Goal: Information Seeking & Learning: Find specific page/section

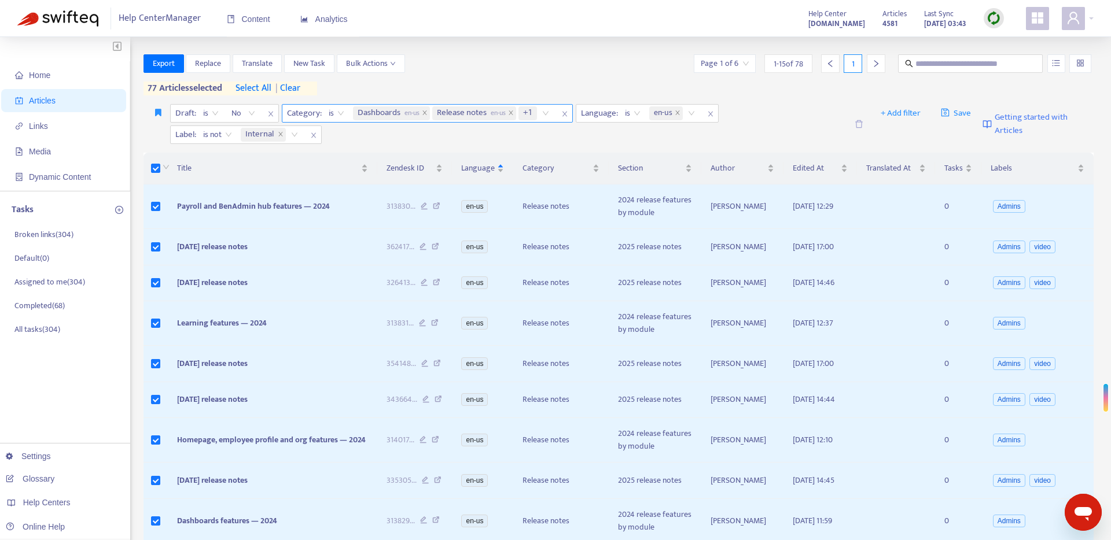
click at [568, 113] on icon "close" at bounding box center [564, 113] width 7 height 7
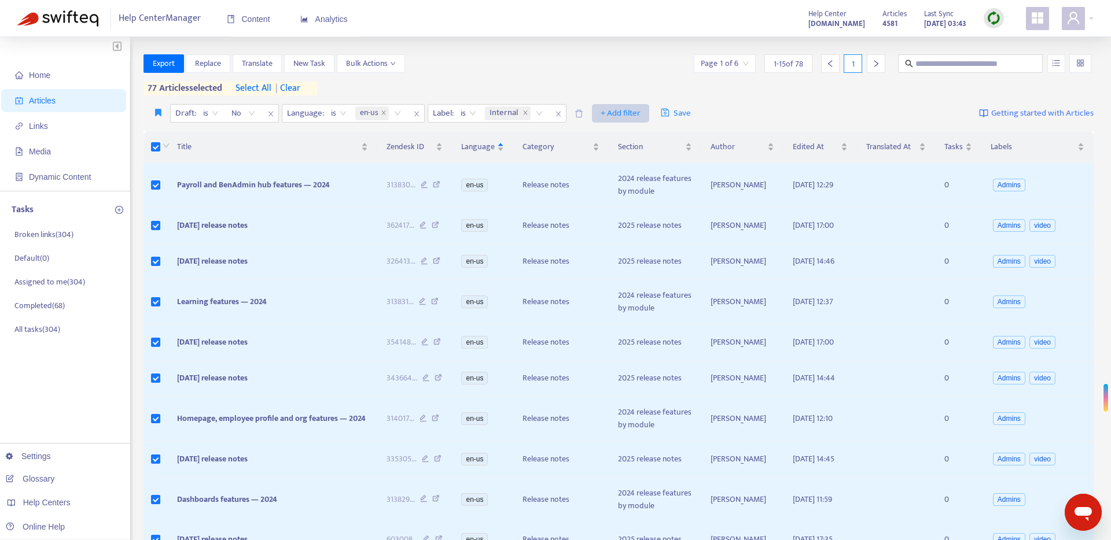
click at [615, 117] on span "+ Add filter" at bounding box center [620, 113] width 40 height 14
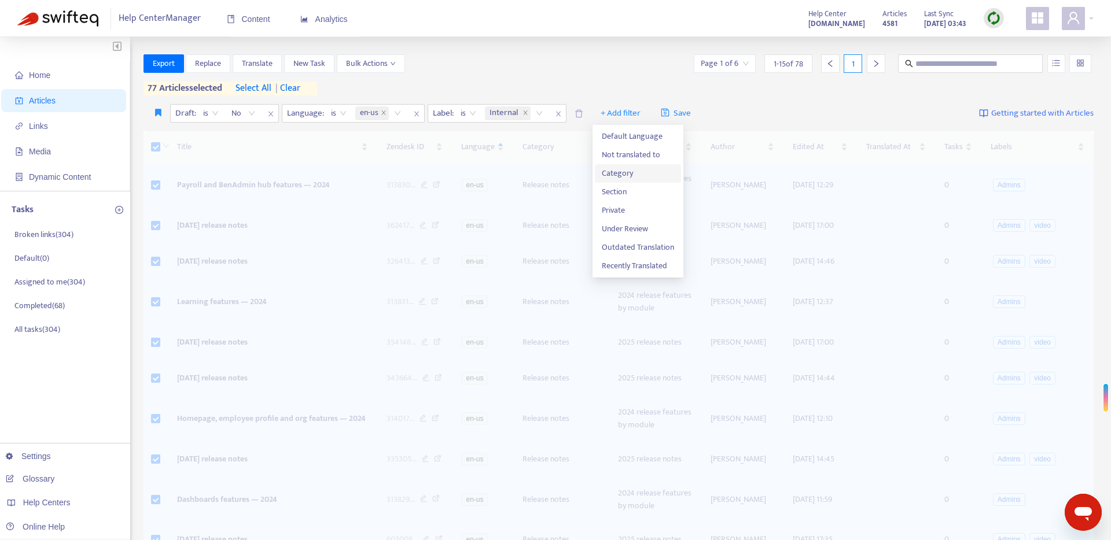
click at [615, 167] on span "Category" at bounding box center [638, 173] width 72 height 13
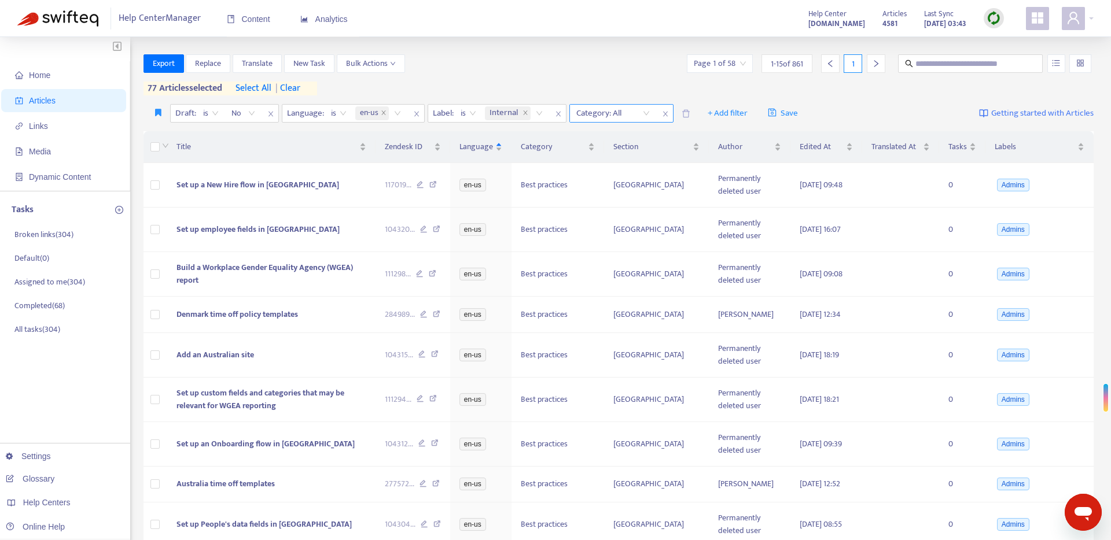
click at [635, 114] on div at bounding box center [607, 113] width 70 height 14
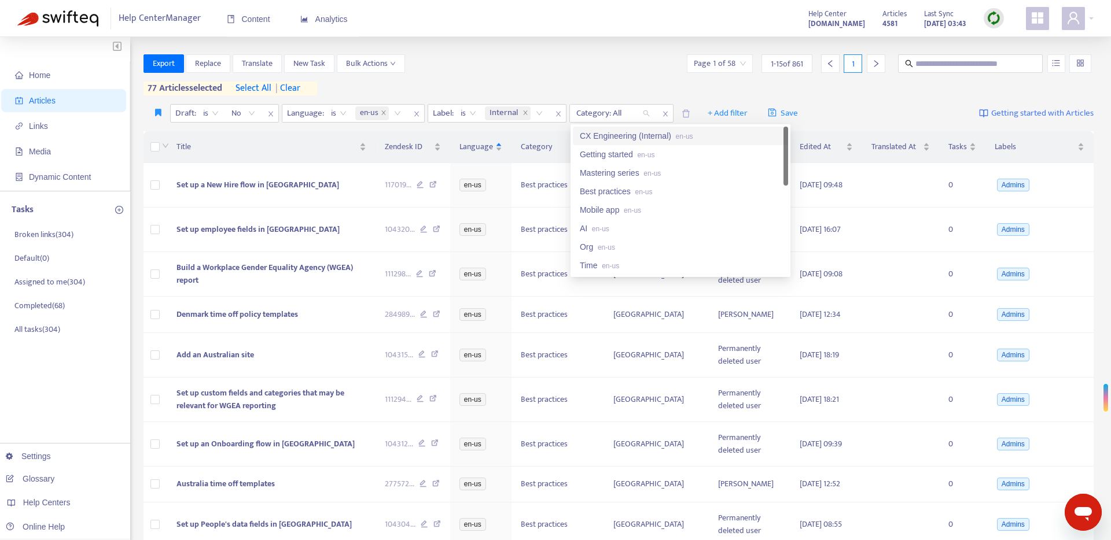
click at [629, 139] on div "CX Engineering (Internal) en-us" at bounding box center [680, 136] width 201 height 13
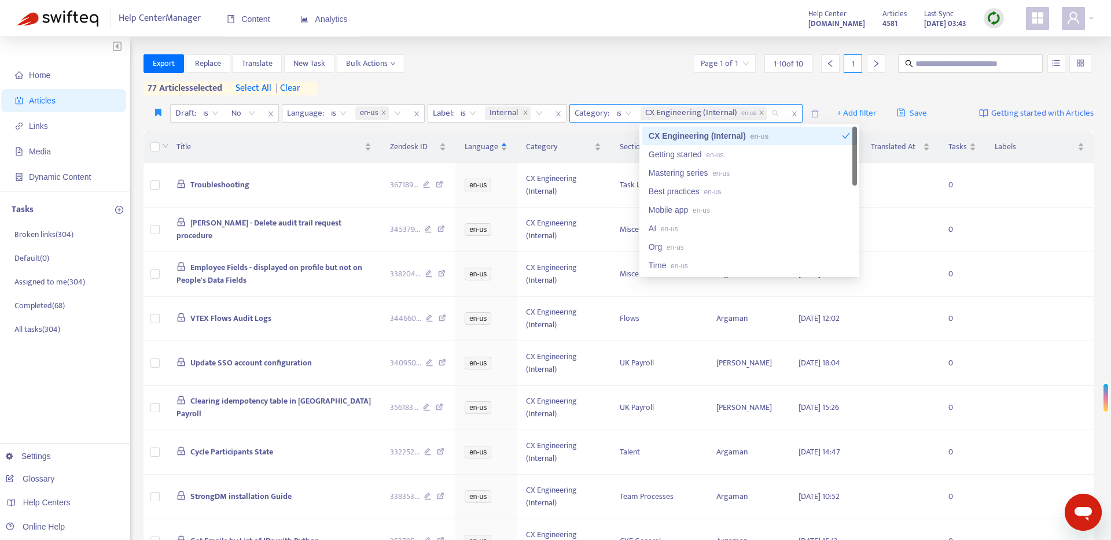
click at [633, 114] on div "is" at bounding box center [624, 113] width 28 height 17
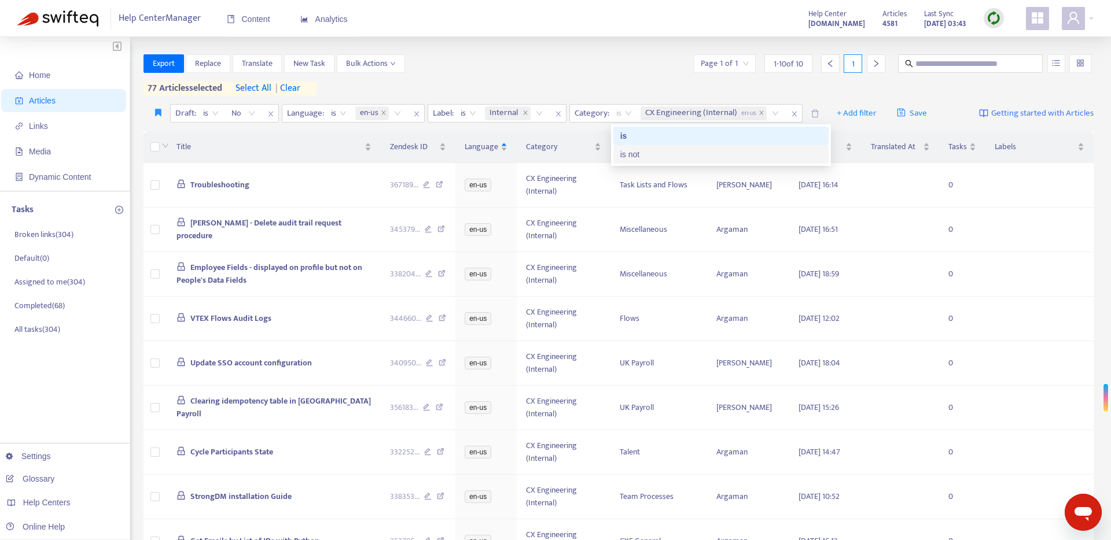
click at [635, 156] on div "is not" at bounding box center [720, 154] width 201 height 13
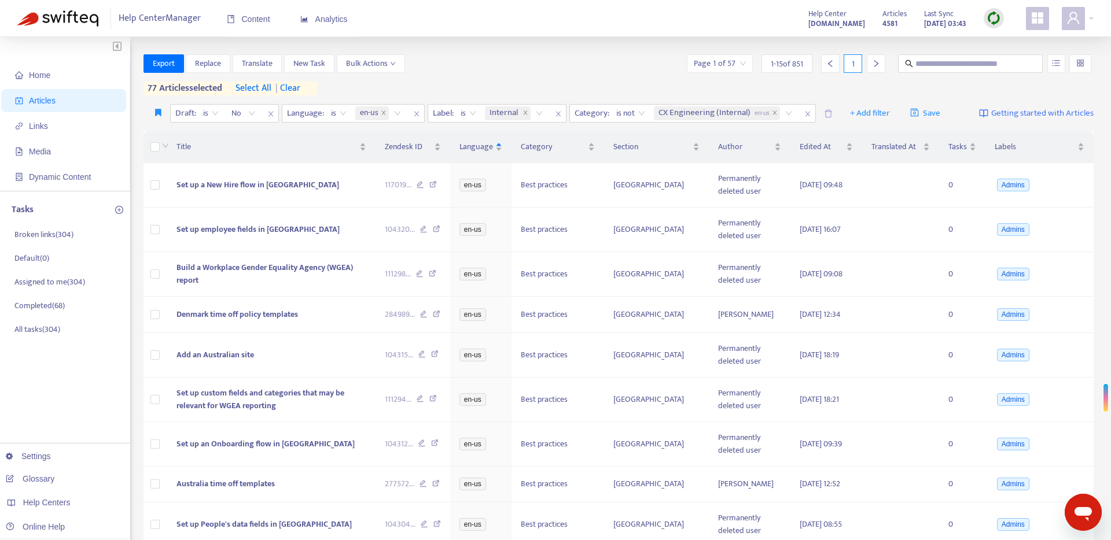
click at [657, 93] on div "Export Replace Translate New Task Bulk Actions Page 1 of 57 1 - 15 of 851 1 77 …" at bounding box center [618, 74] width 950 height 41
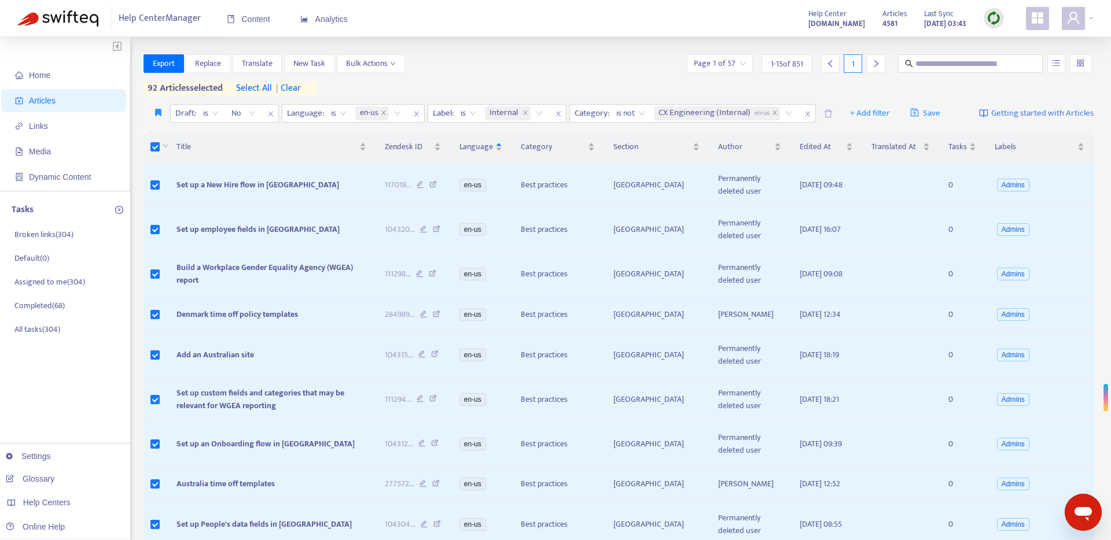
click at [265, 88] on span "select all" at bounding box center [254, 89] width 36 height 14
click at [459, 84] on div "Export Replace Translate New Task Bulk Actions Page 1 of 57 1 - 15 of 851 1 850…" at bounding box center [618, 74] width 950 height 41
click at [943, 106] on button "Save" at bounding box center [925, 113] width 48 height 19
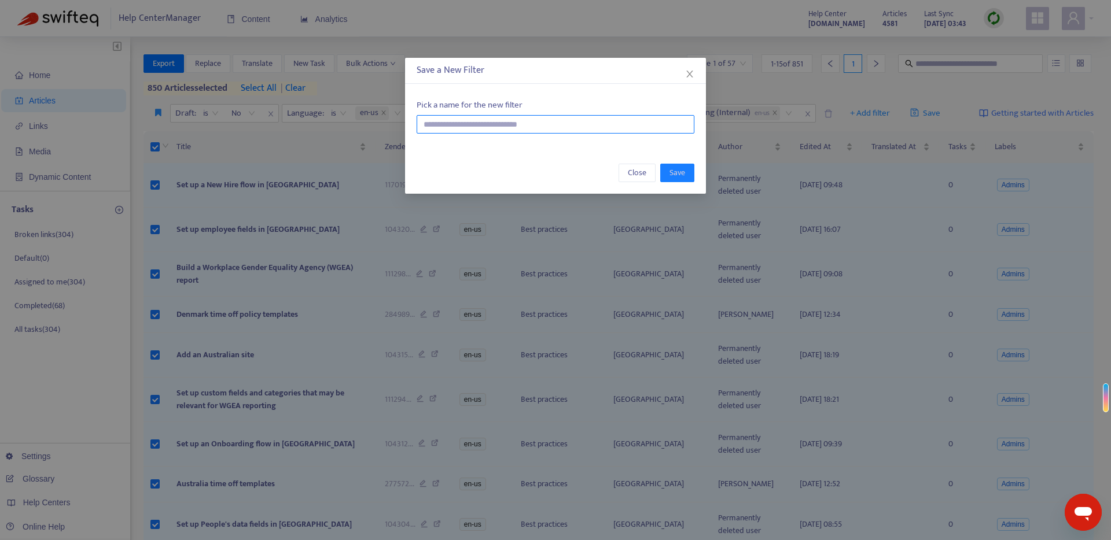
click at [525, 123] on input "text" at bounding box center [555, 124] width 278 height 19
click at [504, 124] on input "**********" at bounding box center [555, 124] width 278 height 19
click at [503, 126] on input "**********" at bounding box center [555, 124] width 278 height 19
type input "**********"
click at [676, 171] on span "Save" at bounding box center [677, 173] width 16 height 13
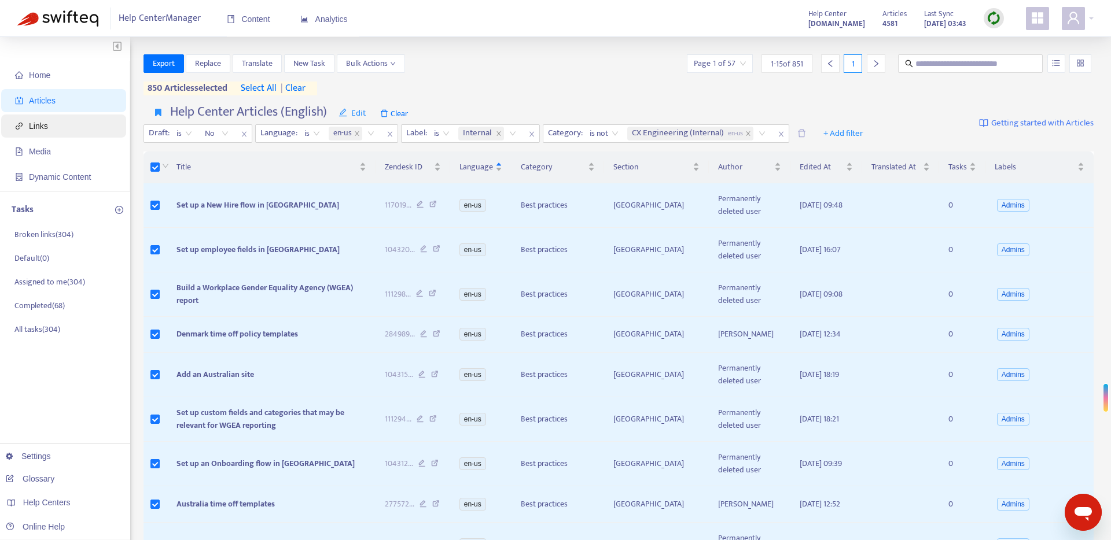
click at [68, 128] on span "Links" at bounding box center [66, 126] width 102 height 23
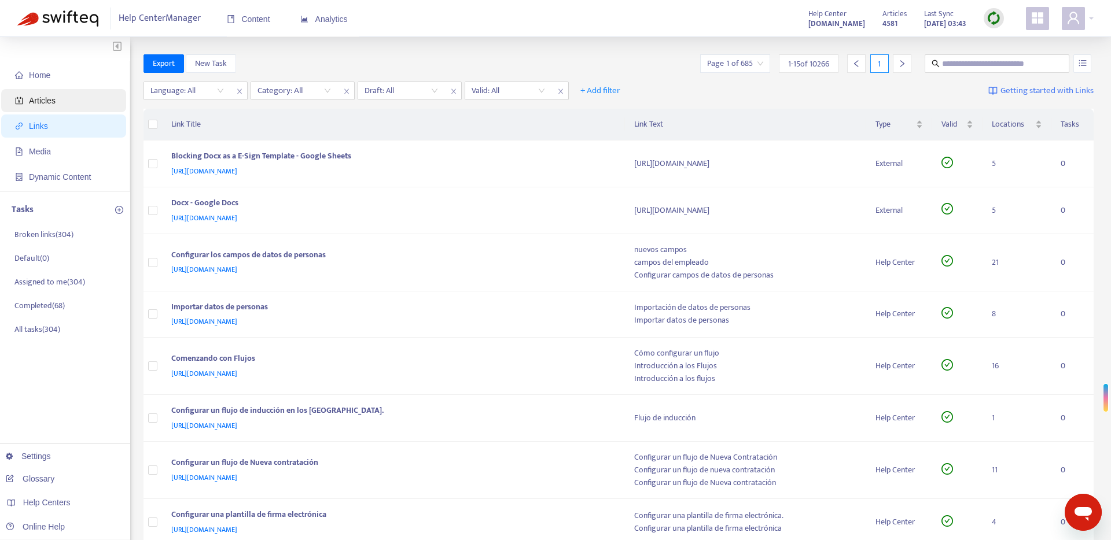
click at [66, 104] on span "Articles" at bounding box center [66, 100] width 102 height 23
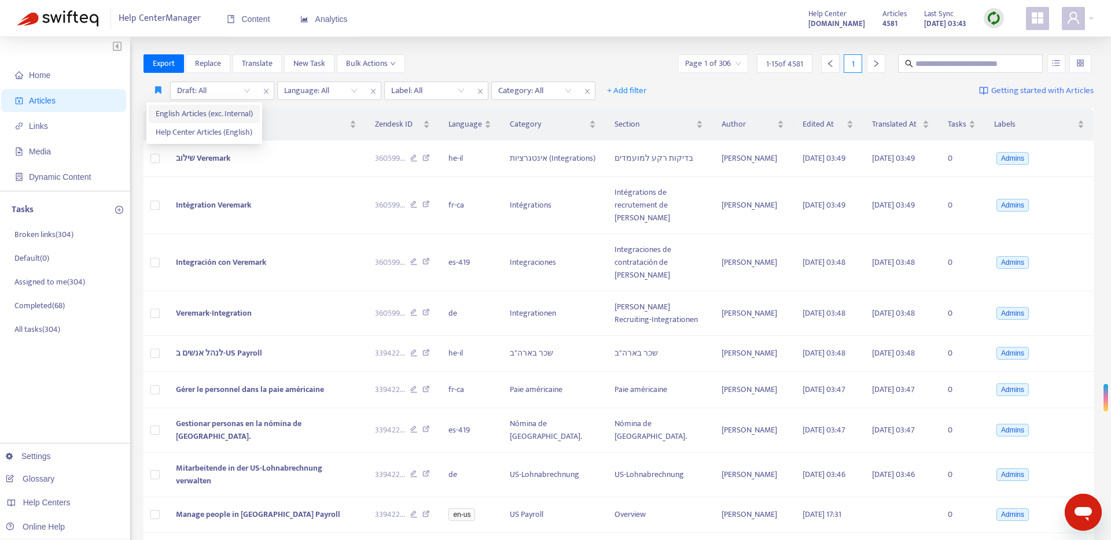
click at [172, 110] on span "English Articles (exc. Internal)" at bounding box center [204, 114] width 97 height 13
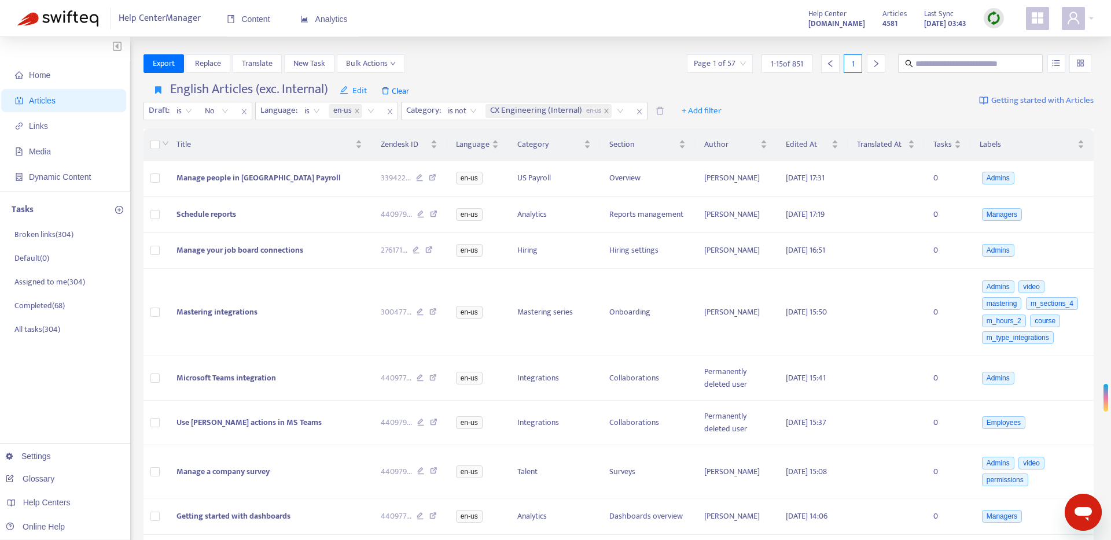
click at [160, 145] on div at bounding box center [164, 144] width 9 height 13
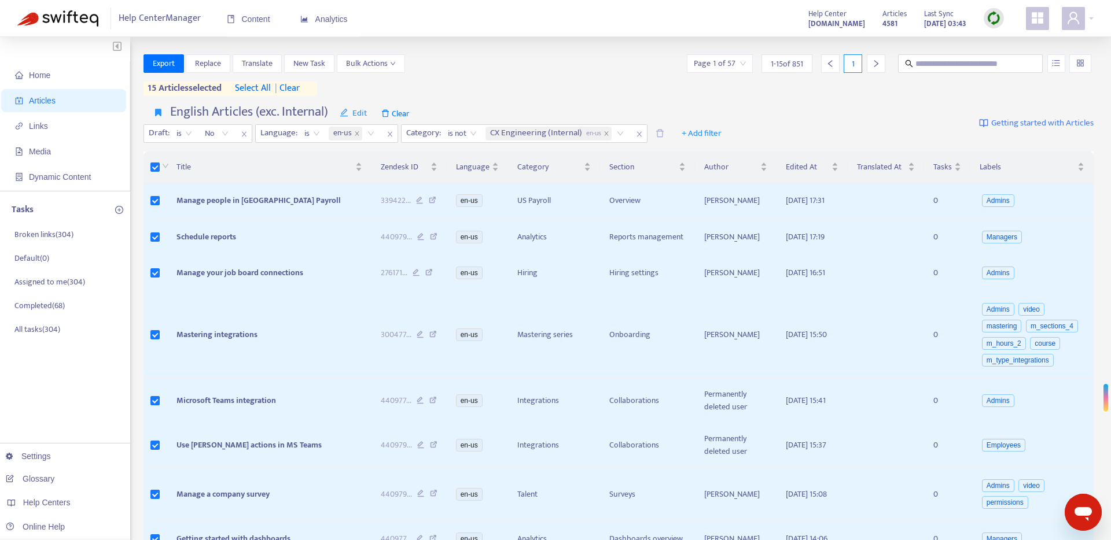
click at [253, 91] on span "select all" at bounding box center [253, 89] width 36 height 14
click at [161, 110] on button "button" at bounding box center [158, 113] width 24 height 19
click at [172, 151] on span "Help Center Articles (English)" at bounding box center [208, 155] width 104 height 13
click at [200, 135] on span "English Articles (exc. Internal)" at bounding box center [207, 136] width 102 height 13
click at [397, 112] on span "Clear" at bounding box center [394, 113] width 39 height 19
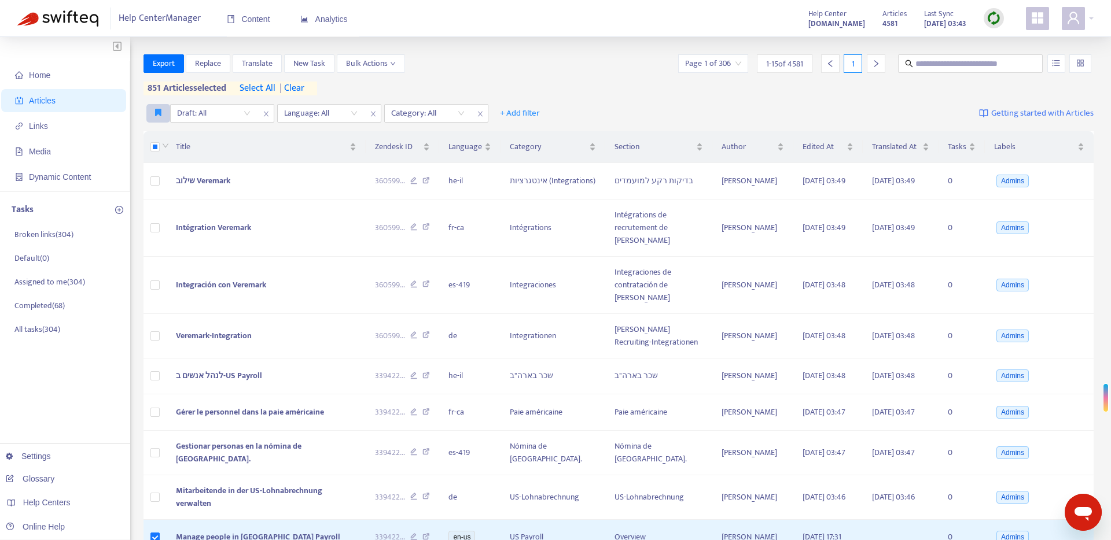
click at [160, 109] on icon "button" at bounding box center [158, 112] width 6 height 9
click at [478, 97] on div "Export Replace Translate New Task Bulk Actions Page 1 of 306 1 - 15 of 4581 1 8…" at bounding box center [618, 77] width 950 height 46
click at [158, 110] on icon "button" at bounding box center [158, 112] width 6 height 9
click at [158, 112] on icon "button" at bounding box center [158, 112] width 6 height 9
click at [216, 138] on span "English Articles (exc. Internal)" at bounding box center [204, 136] width 97 height 13
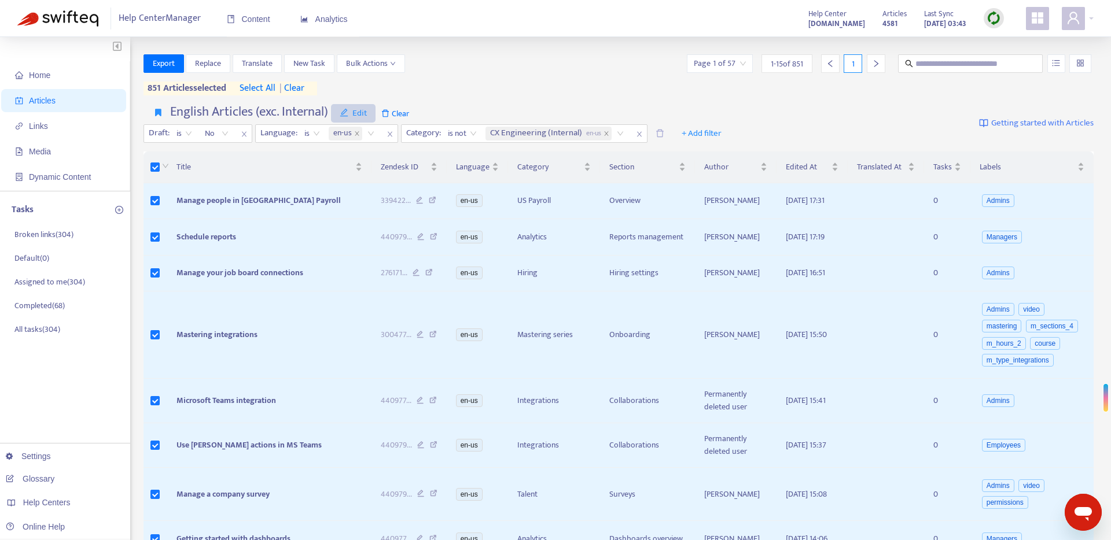
click at [353, 115] on span "Edit" at bounding box center [354, 113] width 28 height 14
click at [360, 173] on span "Remove" at bounding box center [364, 173] width 47 height 13
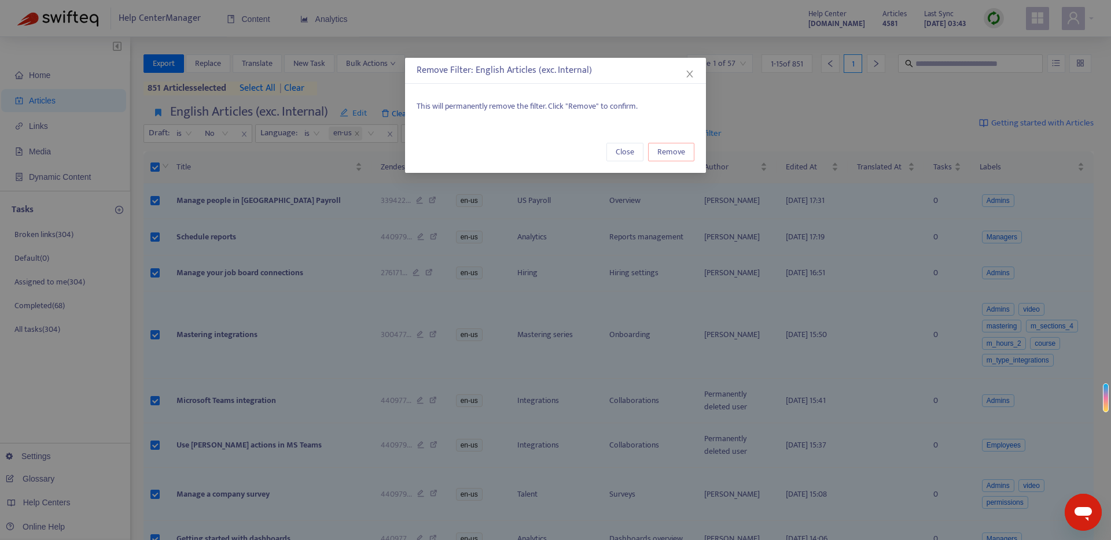
click at [684, 147] on span "Remove" at bounding box center [671, 152] width 28 height 13
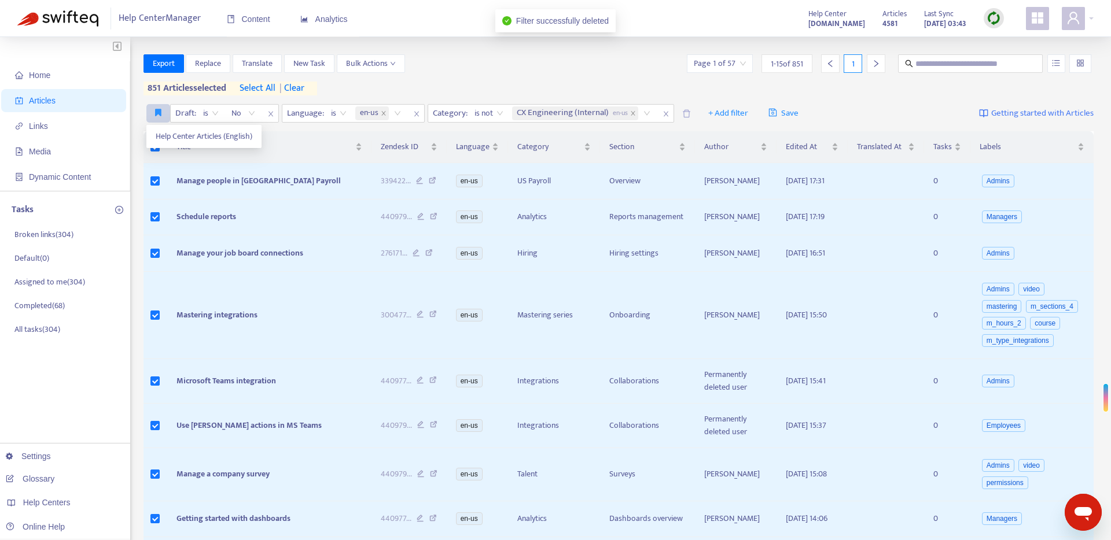
click at [162, 113] on button "button" at bounding box center [158, 113] width 24 height 19
click at [505, 90] on div "Export Replace Translate New Task Bulk Actions Page 1 of 57 1 - 15 of 851 1 851…" at bounding box center [618, 74] width 950 height 41
drag, startPoint x: 158, startPoint y: 111, endPoint x: 165, endPoint y: 128, distance: 17.9
click at [158, 111] on icon "button" at bounding box center [158, 112] width 6 height 9
click at [183, 142] on span "Help Center Articles (English)" at bounding box center [204, 136] width 97 height 13
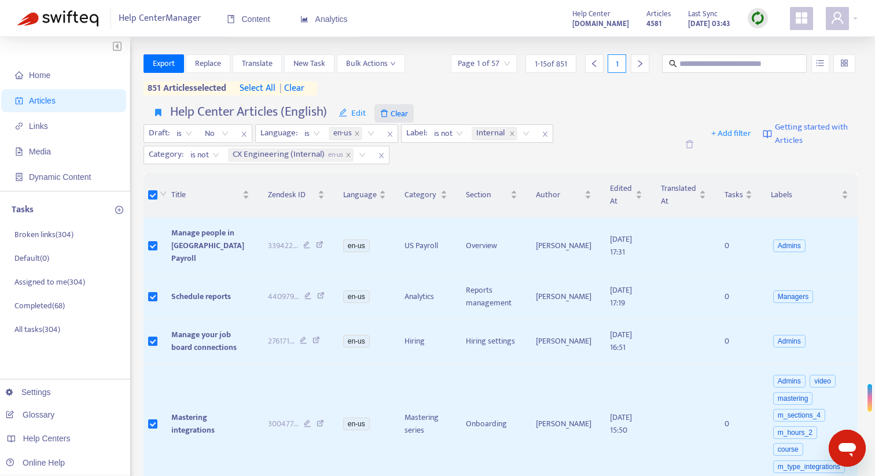
click at [399, 115] on span "Clear" at bounding box center [393, 113] width 39 height 19
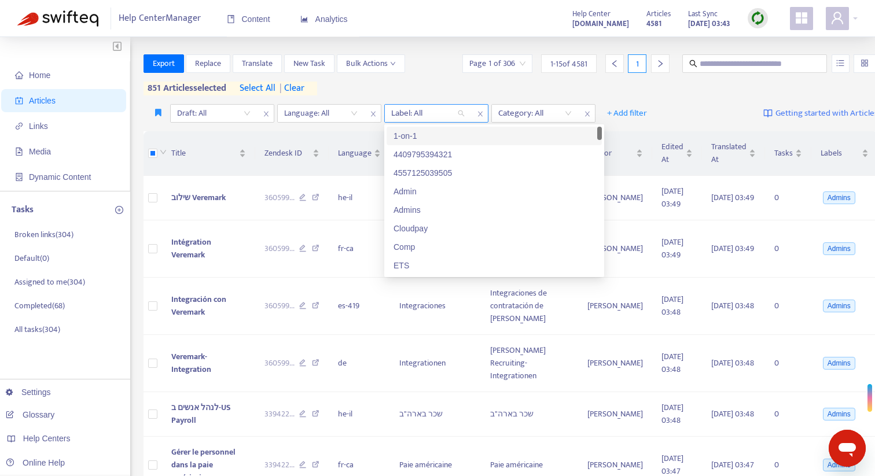
click at [448, 115] on div at bounding box center [422, 113] width 70 height 14
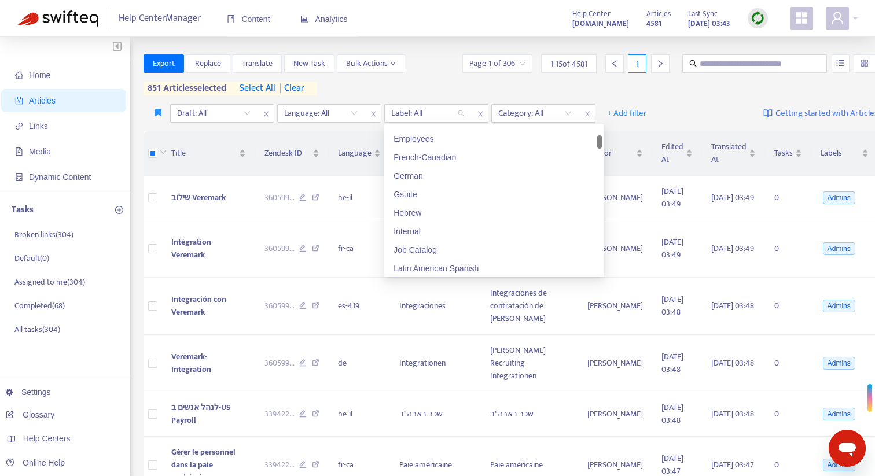
scroll to position [225, 0]
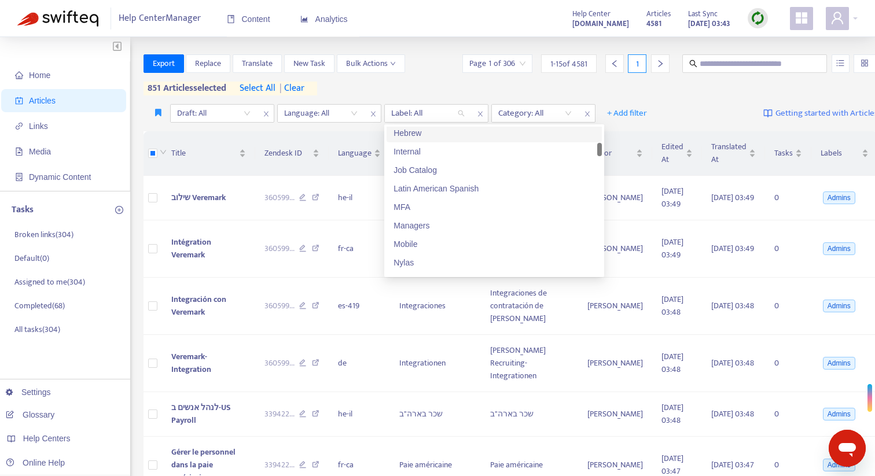
click at [451, 135] on div "Hebrew" at bounding box center [493, 133] width 201 height 13
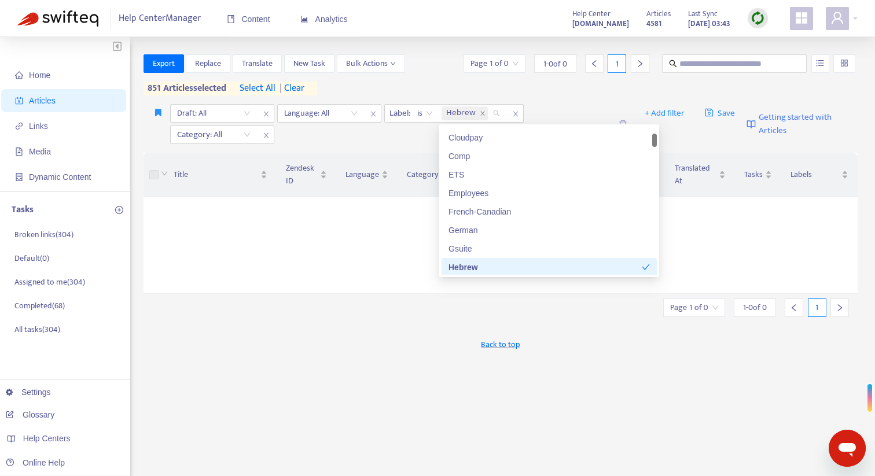
scroll to position [95, 0]
click at [495, 201] on div "French-Canadian" at bounding box center [548, 207] width 201 height 13
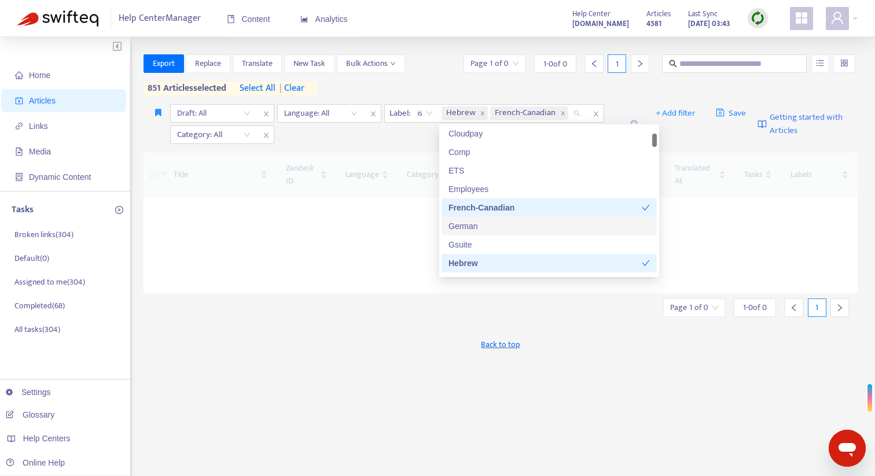
click at [490, 223] on div "German" at bounding box center [548, 226] width 201 height 13
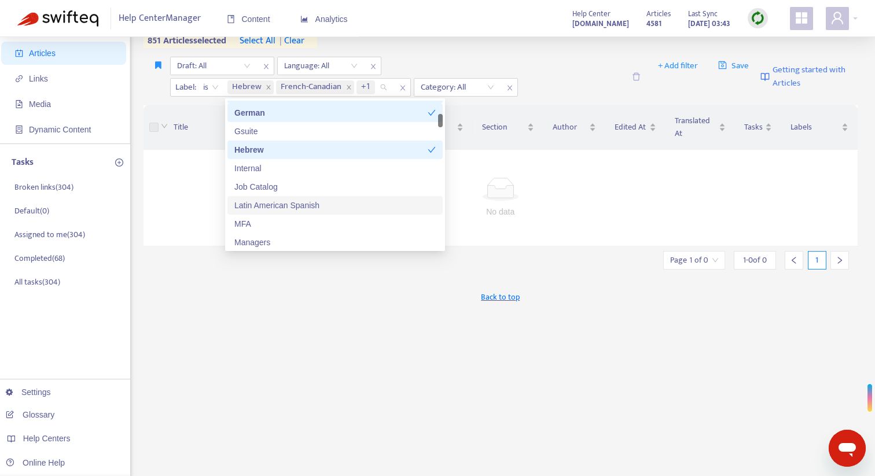
scroll to position [182, 0]
click at [382, 201] on div "Latin American Spanish" at bounding box center [334, 205] width 201 height 13
click at [447, 276] on div "Export Replace Translate New Task Bulk Actions Page 1 of 0 1 - 0 of 0 1 851 art…" at bounding box center [500, 345] width 714 height 677
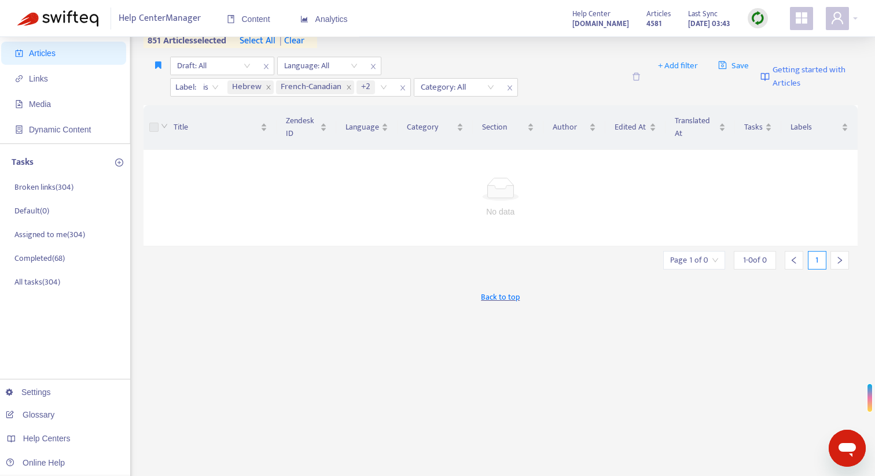
scroll to position [0, 0]
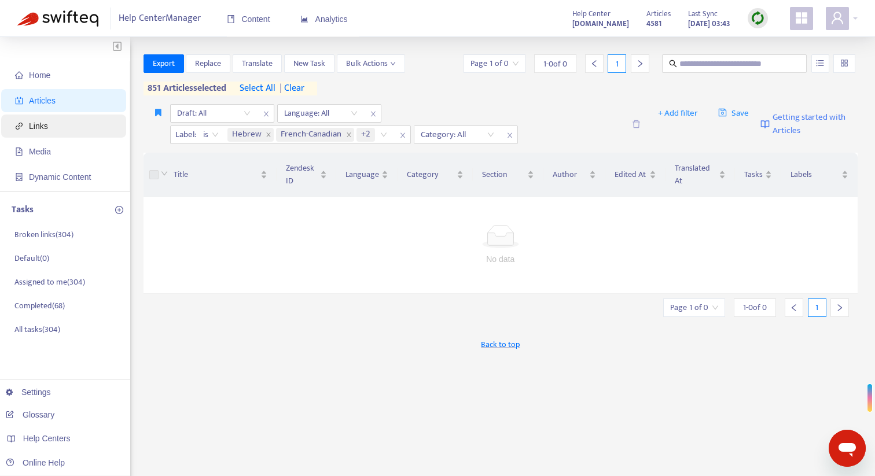
click at [87, 128] on span "Links" at bounding box center [66, 126] width 102 height 23
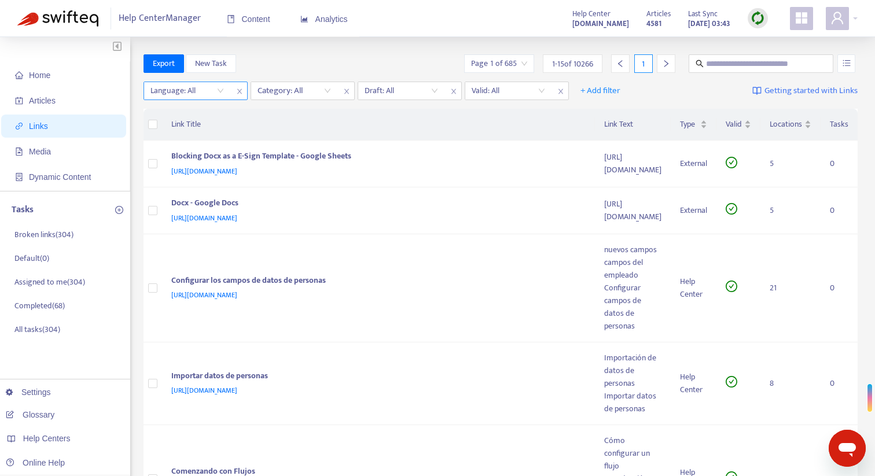
click at [222, 91] on div "Language: All" at bounding box center [187, 90] width 86 height 17
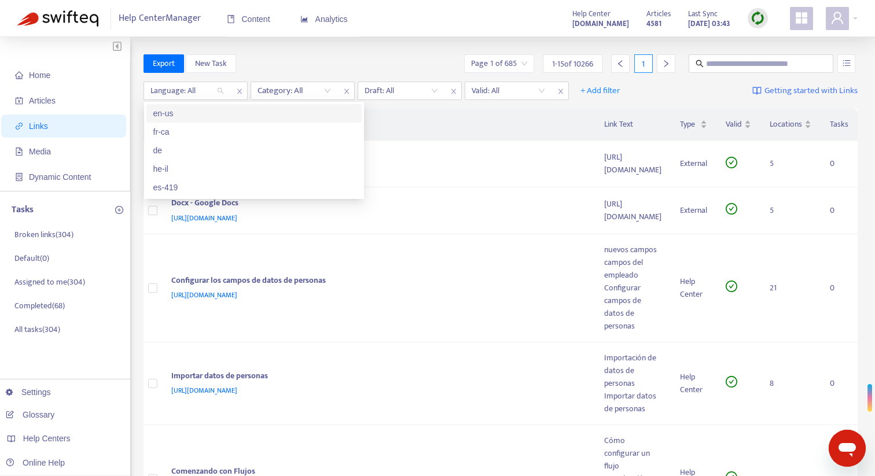
click at [217, 109] on div "en-us" at bounding box center [253, 113] width 201 height 13
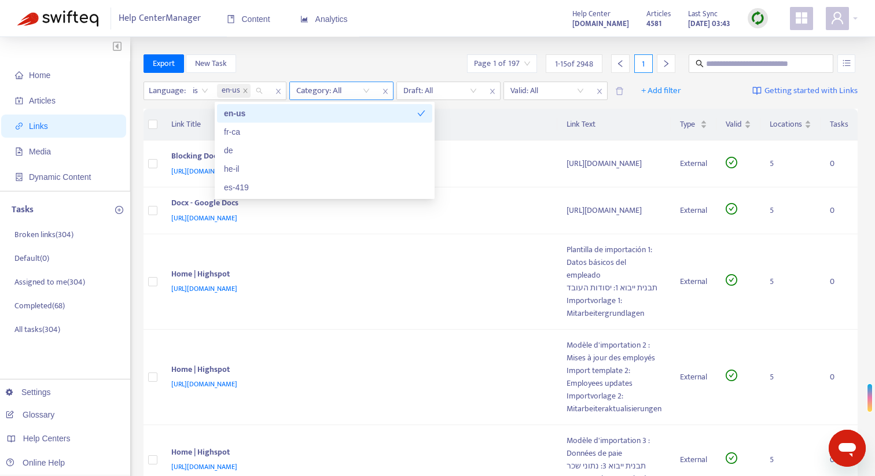
click at [364, 86] on div "Category: All" at bounding box center [333, 90] width 86 height 17
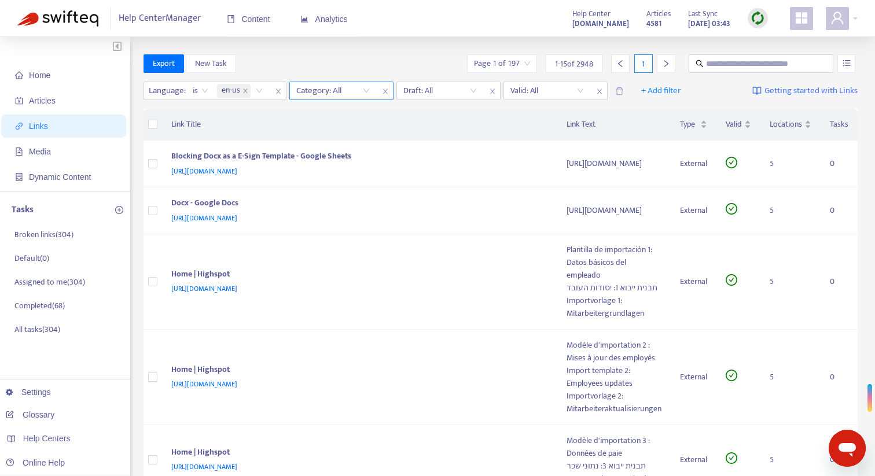
click at [355, 94] on div at bounding box center [327, 91] width 70 height 14
click at [327, 90] on div at bounding box center [327, 91] width 70 height 14
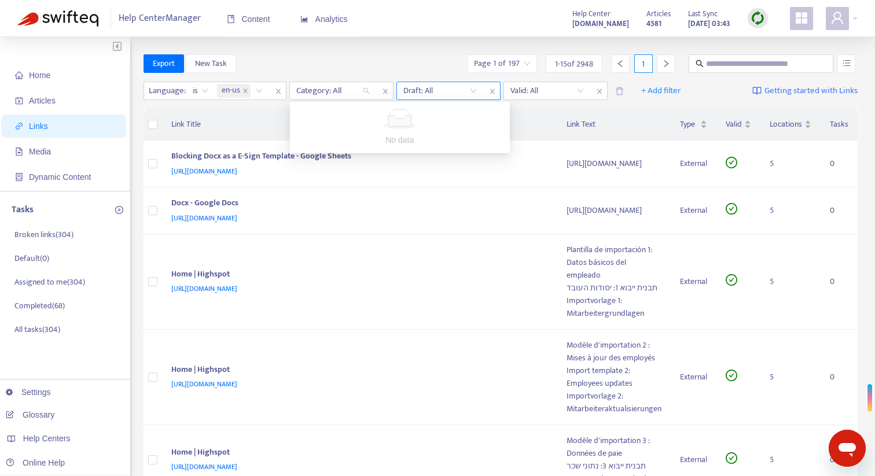
drag, startPoint x: 338, startPoint y: 89, endPoint x: 419, endPoint y: 88, distance: 81.0
click at [339, 89] on div at bounding box center [327, 91] width 70 height 14
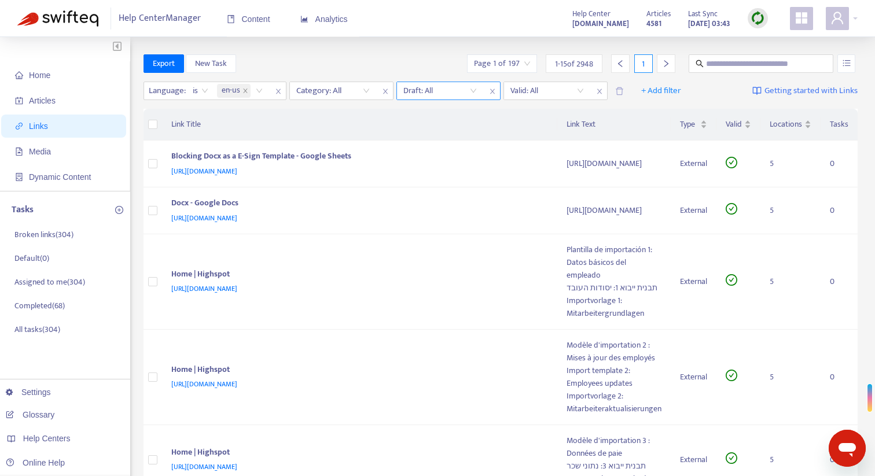
click at [425, 88] on input "search" at bounding box center [439, 90] width 73 height 17
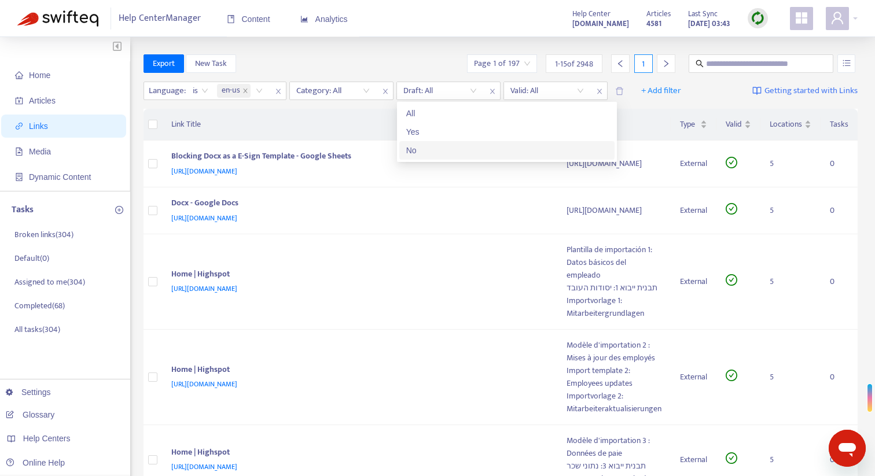
click at [415, 146] on div "No" at bounding box center [506, 150] width 201 height 13
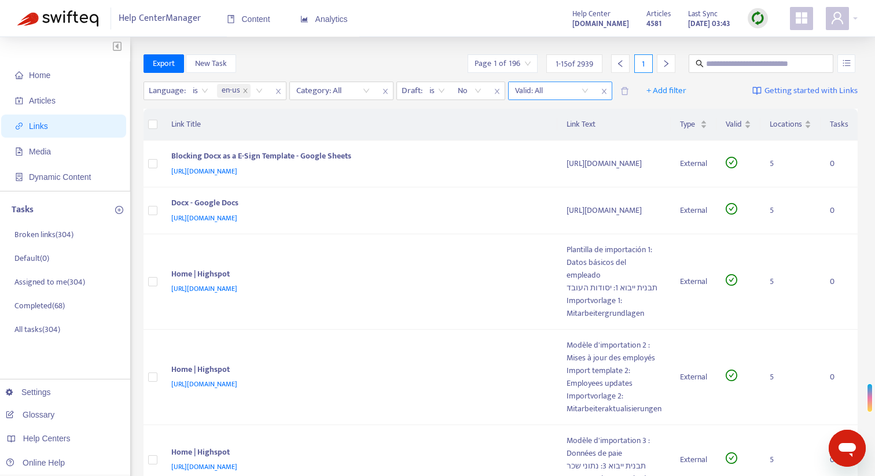
click at [545, 89] on input "search" at bounding box center [551, 90] width 73 height 17
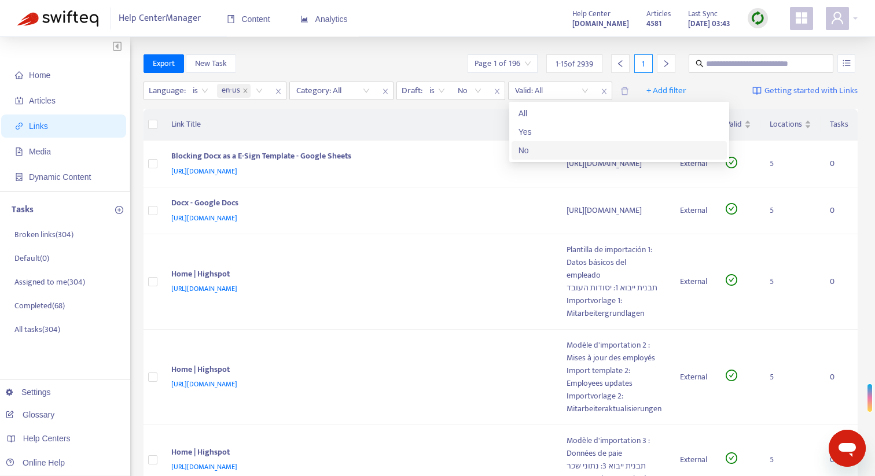
click at [531, 146] on div "No" at bounding box center [618, 150] width 201 height 13
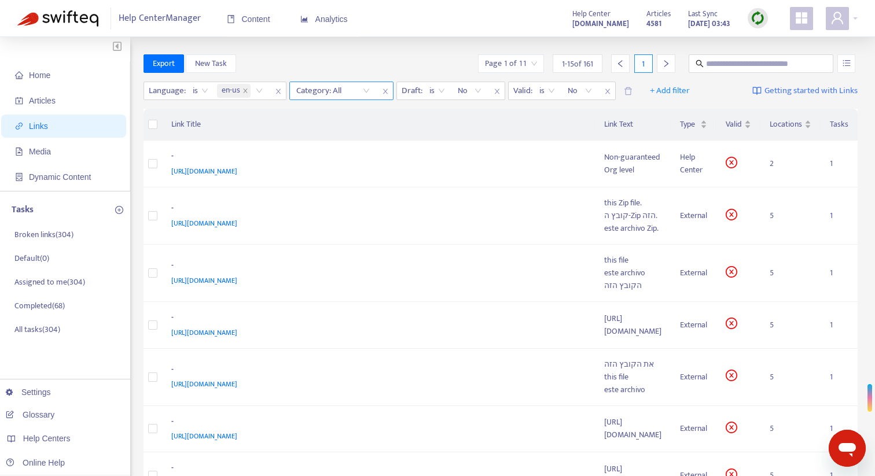
click at [331, 94] on div at bounding box center [327, 91] width 70 height 14
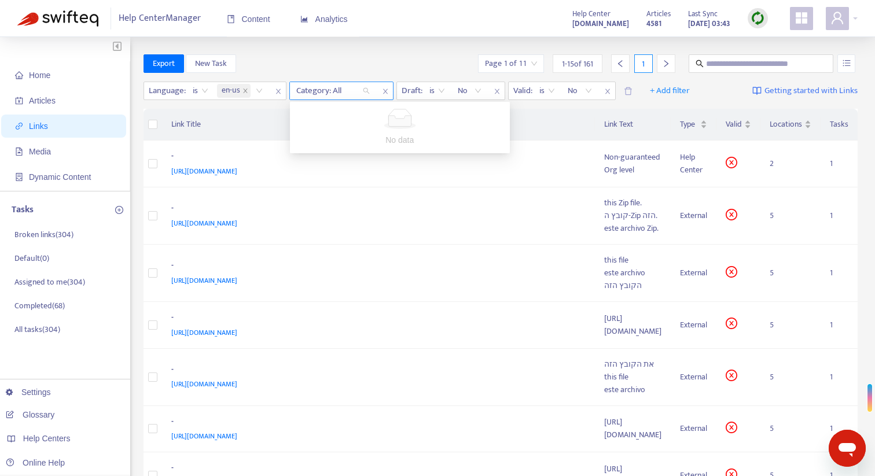
click at [363, 91] on div "Category: All" at bounding box center [333, 90] width 86 height 17
type input "********"
click at [290, 90] on div "internal" at bounding box center [333, 90] width 86 height 17
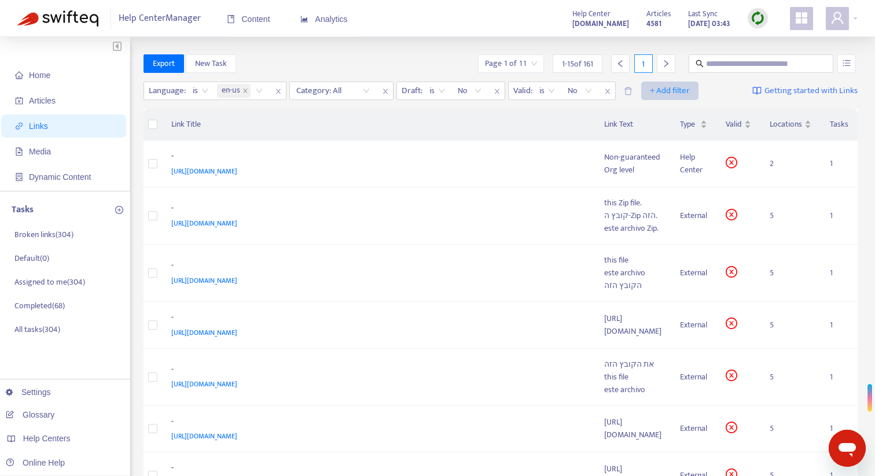
click at [661, 87] on span "+ Add filter" at bounding box center [670, 91] width 40 height 14
click at [598, 126] on th "Link Text" at bounding box center [633, 125] width 76 height 32
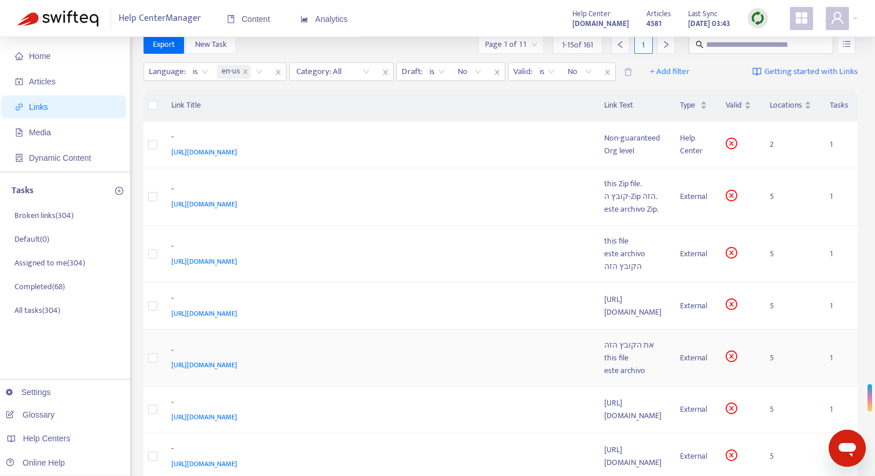
scroll to position [11, 0]
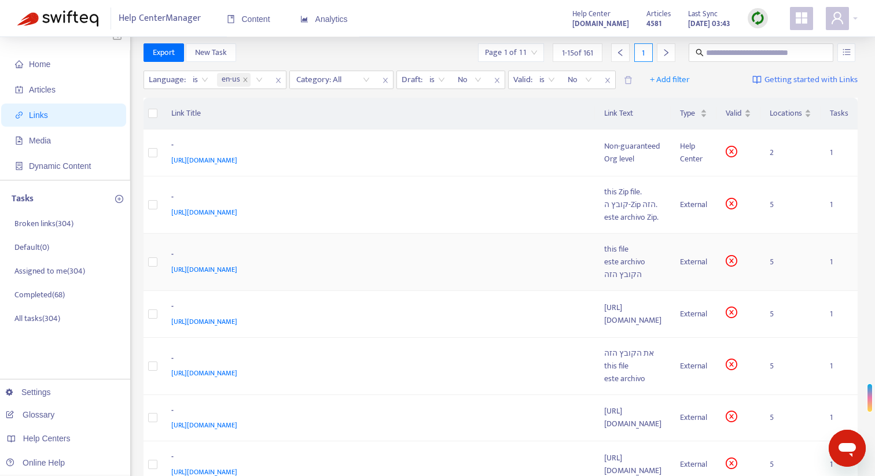
click at [604, 268] on div "este archivo" at bounding box center [632, 262] width 57 height 13
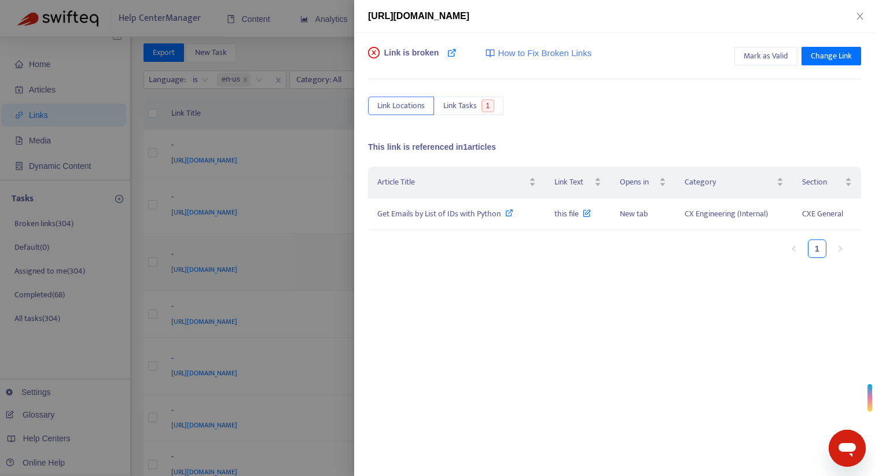
click at [373, 279] on div at bounding box center [437, 238] width 875 height 476
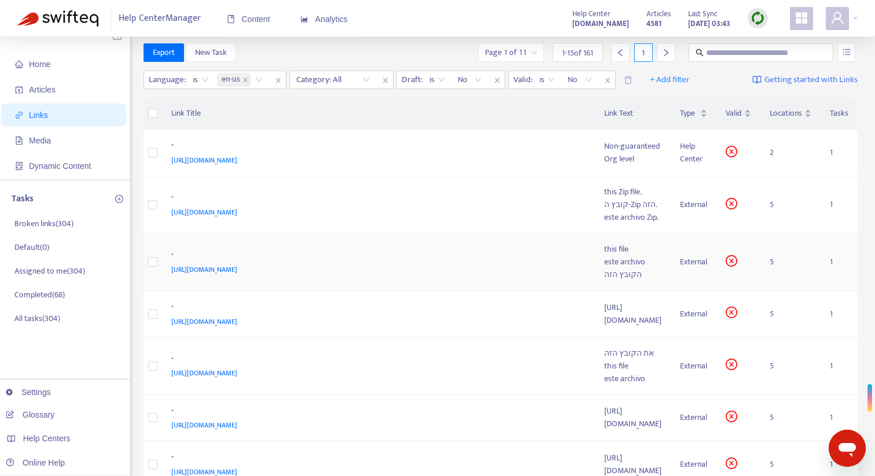
click at [237, 275] on span "[URL][DOMAIN_NAME]" at bounding box center [204, 270] width 66 height 12
click at [604, 327] on div "[URL][DOMAIN_NAME]" at bounding box center [632, 313] width 57 height 25
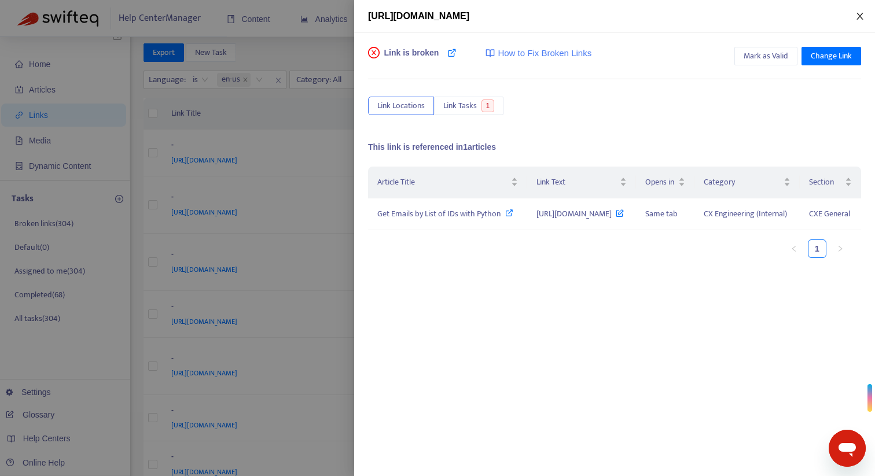
click at [857, 20] on icon "close" at bounding box center [859, 16] width 9 height 9
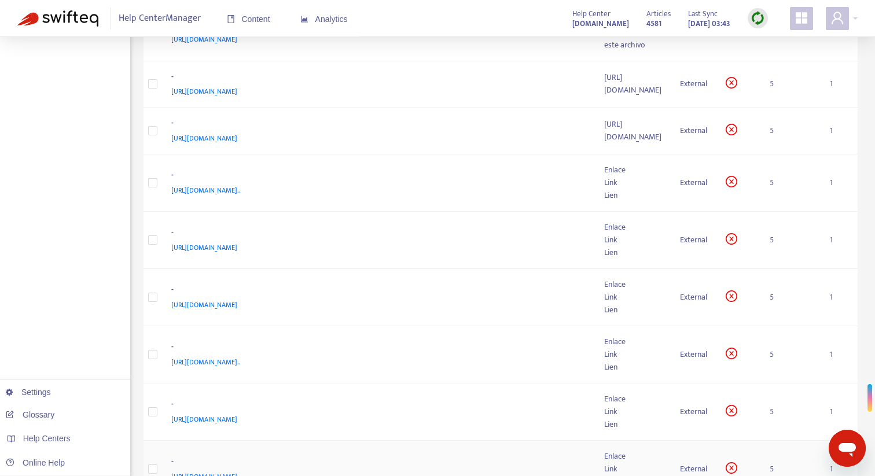
scroll to position [0, 0]
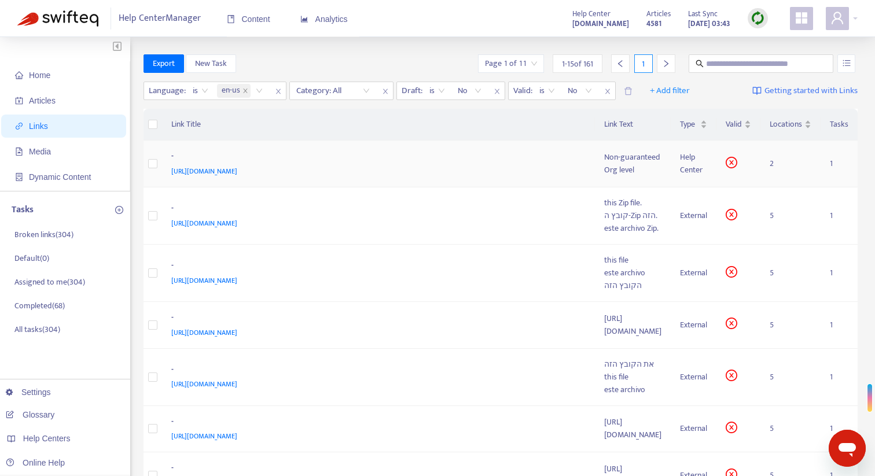
click at [629, 172] on div "Org level" at bounding box center [632, 170] width 57 height 13
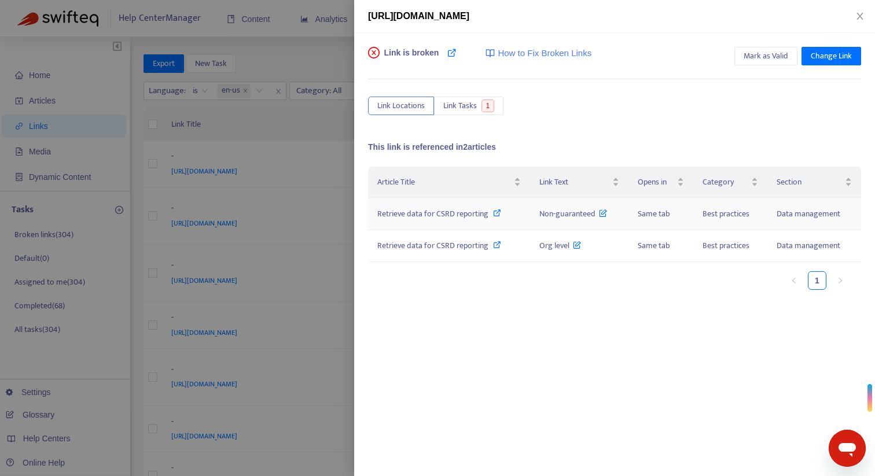
click at [497, 213] on icon at bounding box center [497, 213] width 8 height 8
click at [498, 246] on icon at bounding box center [497, 245] width 8 height 8
click at [328, 46] on div at bounding box center [437, 238] width 875 height 476
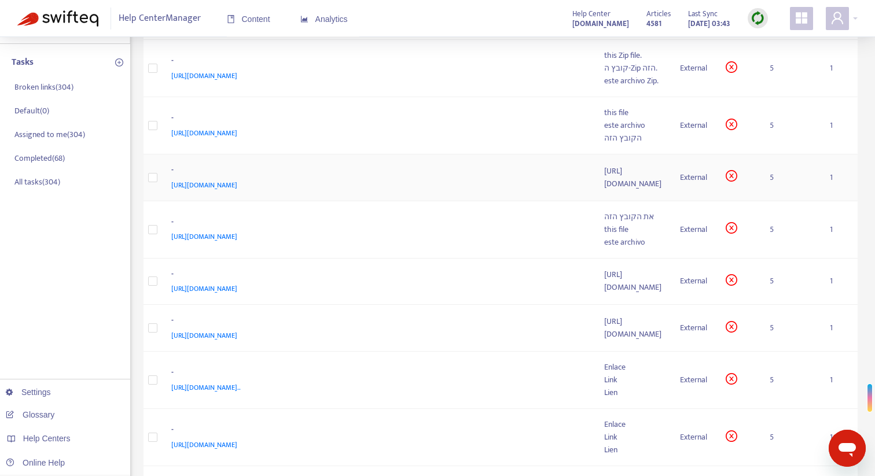
scroll to position [152, 0]
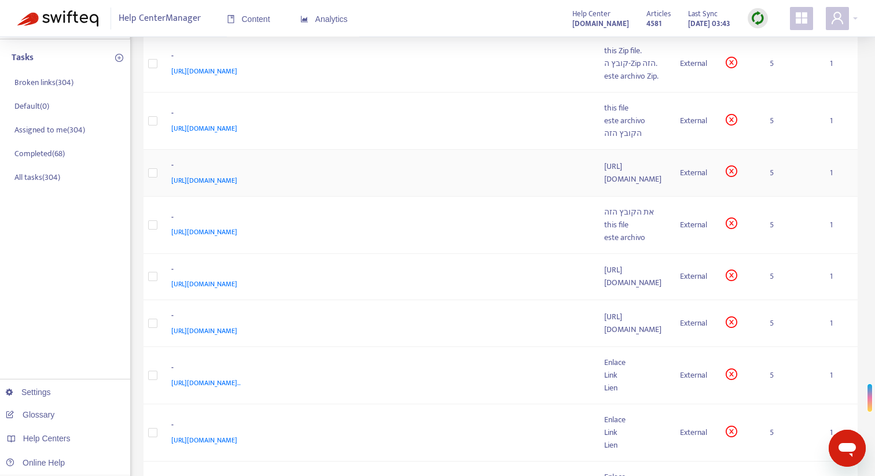
click at [595, 197] on td "[URL][DOMAIN_NAME]" at bounding box center [633, 173] width 76 height 47
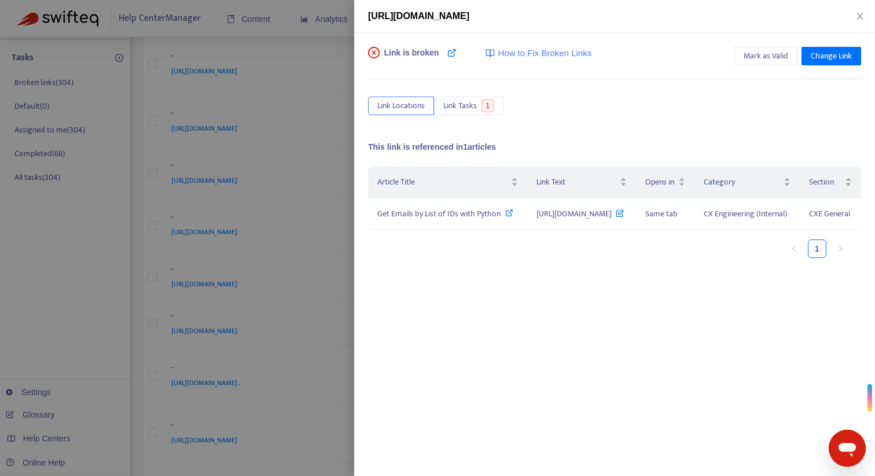
click at [340, 10] on div at bounding box center [437, 238] width 875 height 476
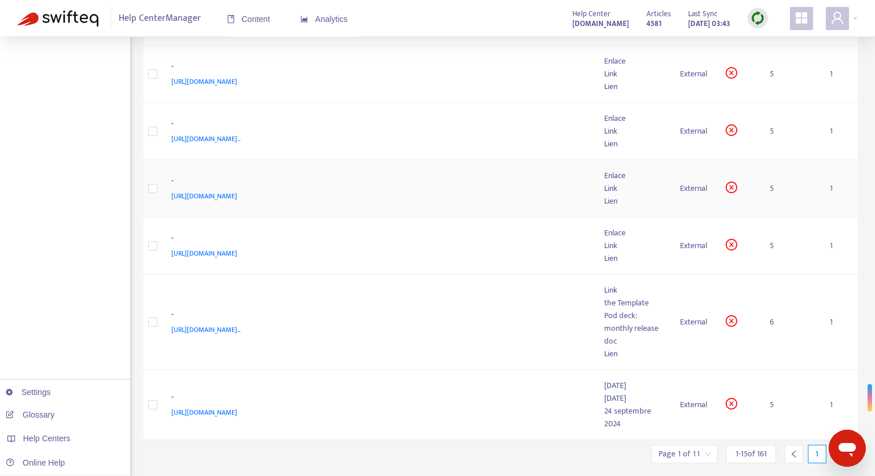
scroll to position [608, 0]
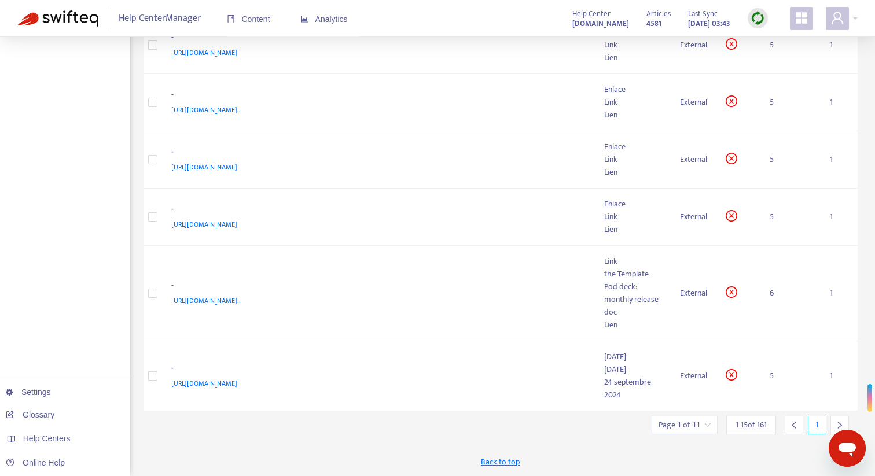
click at [836, 422] on icon "right" at bounding box center [839, 425] width 8 height 8
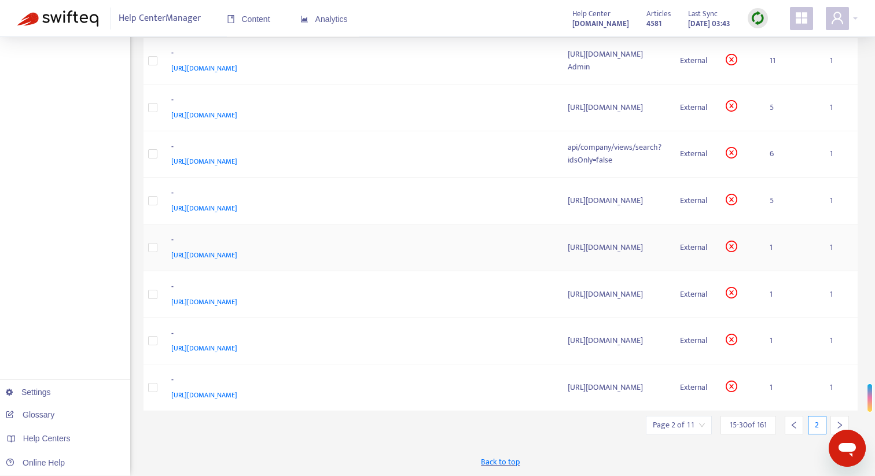
scroll to position [735, 0]
click at [838, 425] on icon "right" at bounding box center [839, 425] width 8 height 8
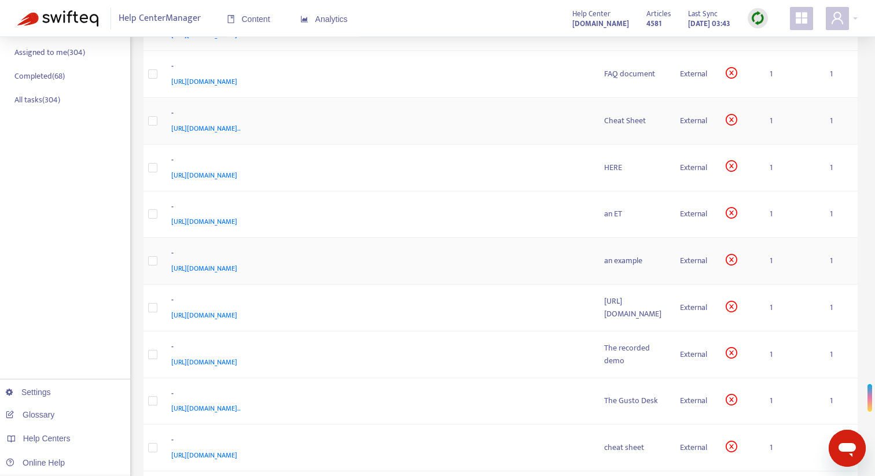
scroll to position [233, 0]
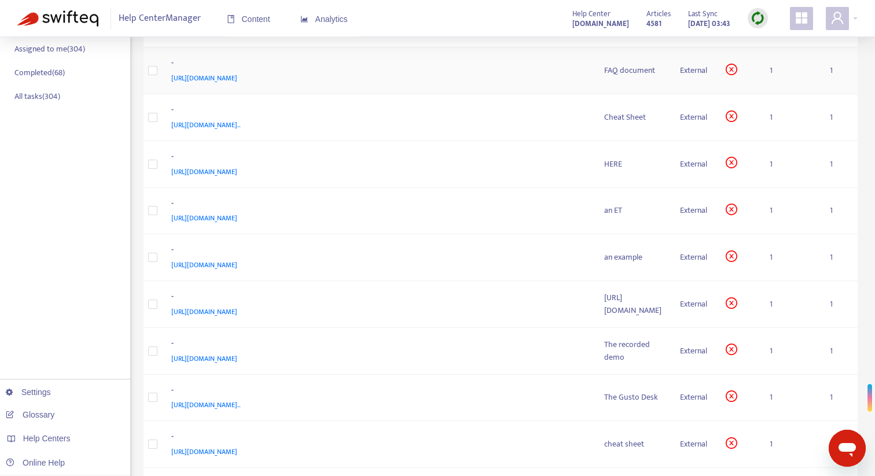
click at [595, 94] on td "FAQ document" at bounding box center [633, 70] width 76 height 47
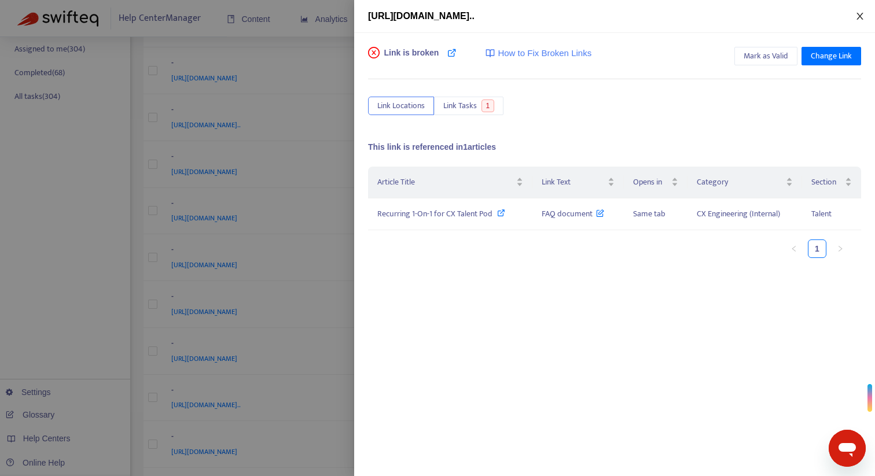
click at [855, 16] on icon "close" at bounding box center [859, 16] width 9 height 9
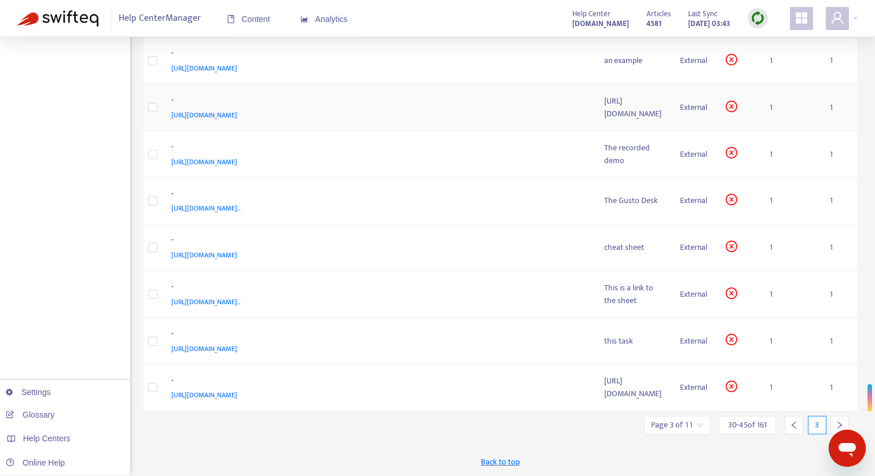
scroll to position [710, 0]
click at [835, 422] on icon "right" at bounding box center [839, 425] width 8 height 8
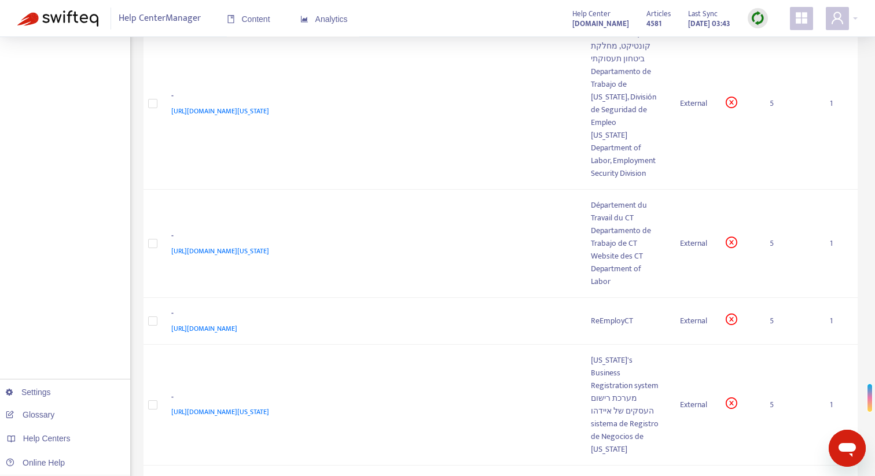
scroll to position [627, 0]
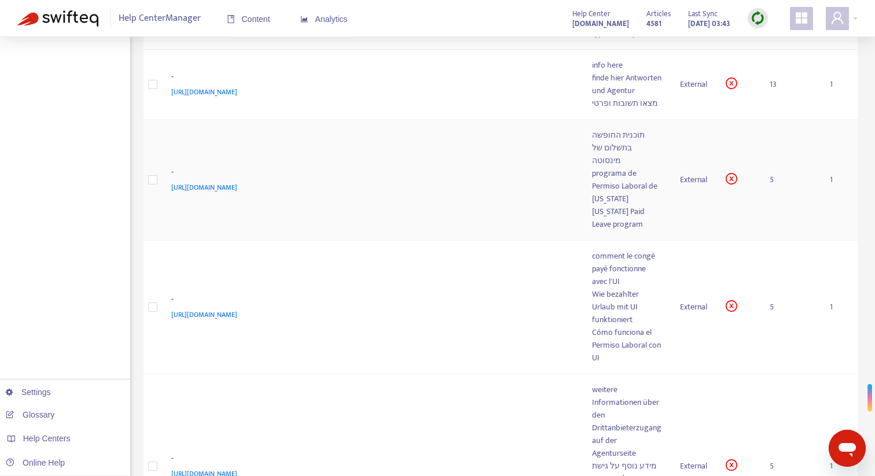
scroll to position [567, 0]
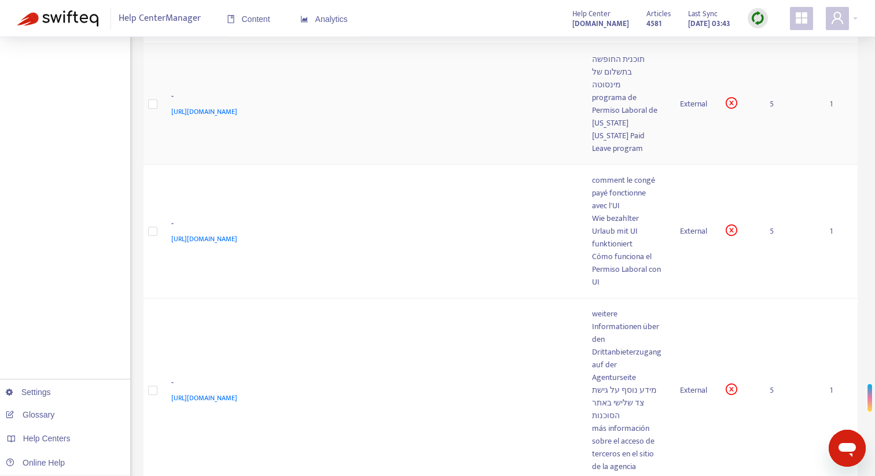
click at [666, 141] on td "תוכנית החופשה בתשלום של מינסוטה programa de Permiso Laboral de [US_STATE] [US_S…" at bounding box center [626, 104] width 88 height 121
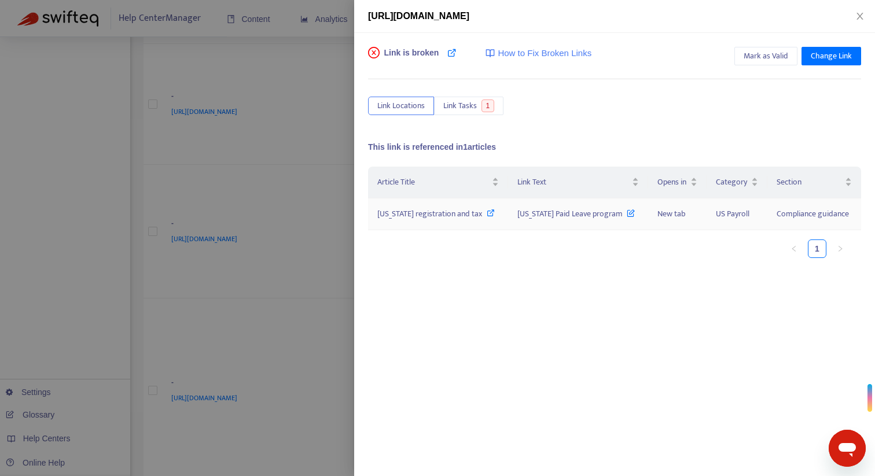
click at [490, 215] on icon at bounding box center [490, 213] width 8 height 8
